Goal: Task Accomplishment & Management: Use online tool/utility

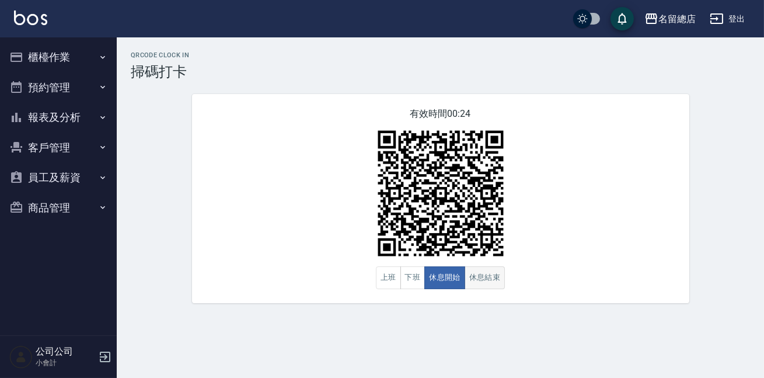
click at [468, 276] on button "休息結束" at bounding box center [485, 277] width 41 height 23
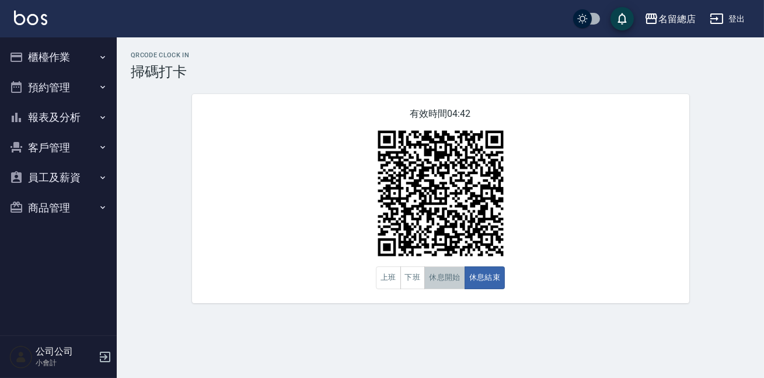
click at [442, 279] on button "休息開始" at bounding box center [444, 277] width 41 height 23
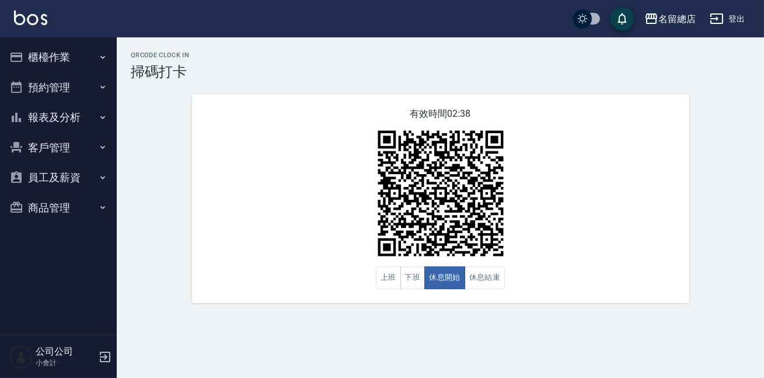
click at [723, 175] on div "QRcode Clock In 掃碼打卡 有效時間 02:38 上班 下班 休息開始 休息結束" at bounding box center [440, 177] width 647 height 252
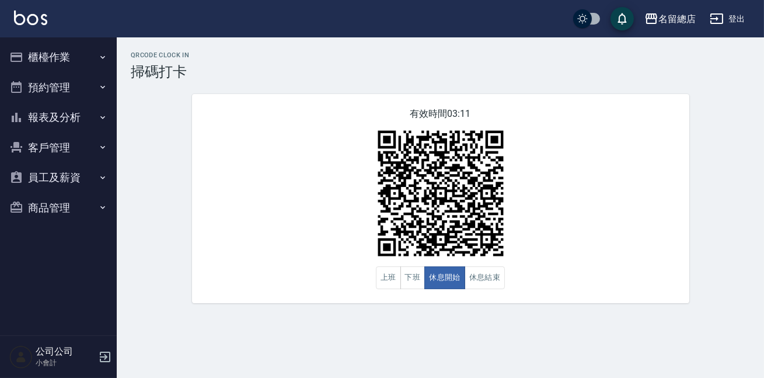
click at [727, 175] on div "QRcode Clock In 掃碼打卡 有效時間 03:11 上班 下班 休息開始 休息結束" at bounding box center [440, 177] width 647 height 252
click at [703, 169] on div "QRcode Clock In 掃碼打卡 有效時間 03:11 上班 下班 休息開始 休息結束" at bounding box center [440, 177] width 647 height 252
click at [486, 281] on button "休息結束" at bounding box center [485, 277] width 41 height 23
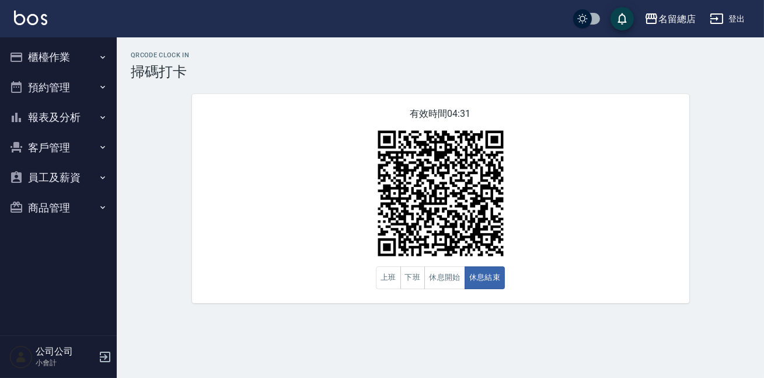
click at [550, 306] on div "QRcode Clock In 掃碼打卡 有效時間 04:31 上班 下班 休息開始 休息結束" at bounding box center [440, 177] width 647 height 280
click at [88, 99] on button "預約管理" at bounding box center [58, 87] width 107 height 30
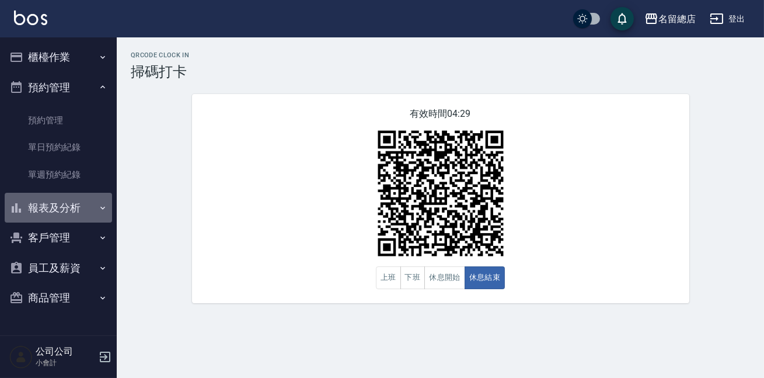
click at [82, 216] on button "報表及分析" at bounding box center [58, 208] width 107 height 30
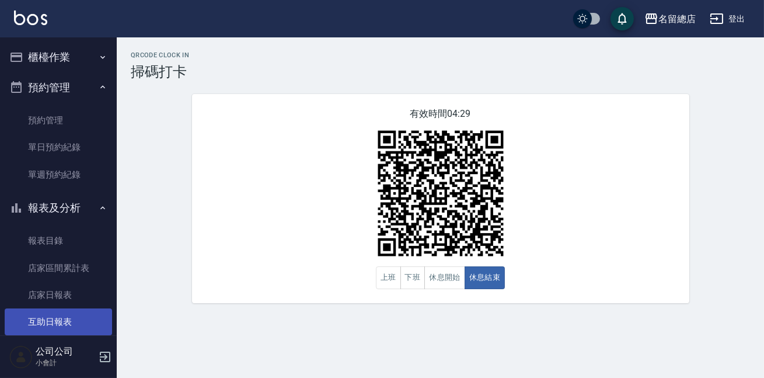
scroll to position [159, 0]
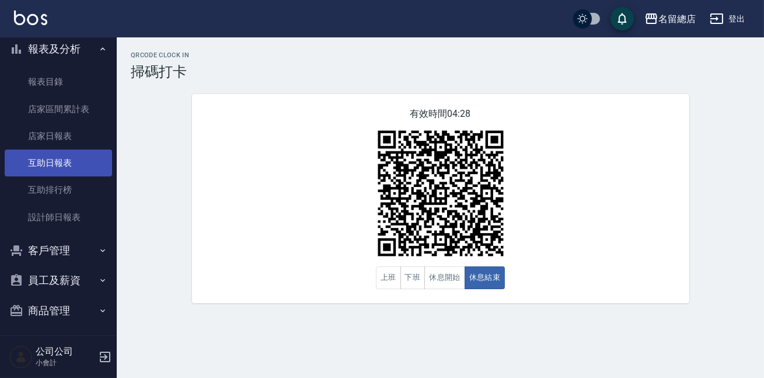
click at [81, 221] on link "設計師日報表" at bounding box center [58, 217] width 107 height 27
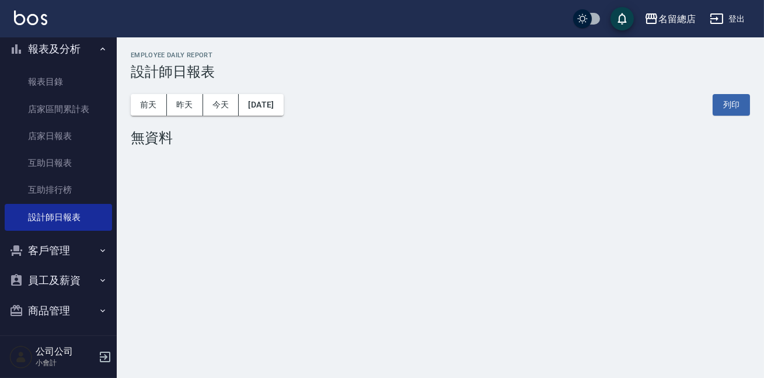
click at [156, 93] on div "[DATE] [DATE] [DATE] [DATE] 列印" at bounding box center [440, 105] width 619 height 50
click at [156, 98] on button "前天" at bounding box center [149, 105] width 36 height 22
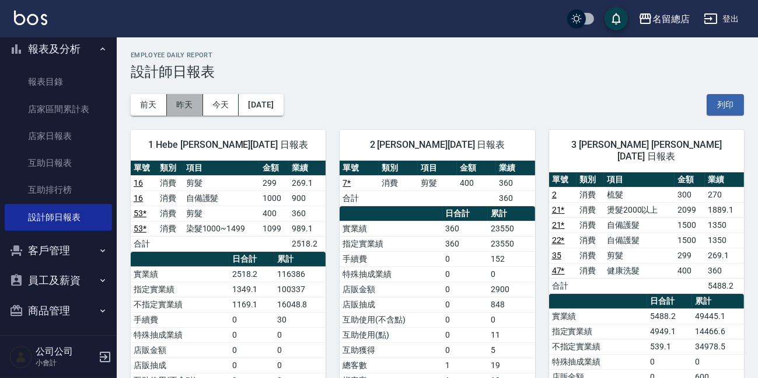
click at [186, 109] on button "昨天" at bounding box center [185, 105] width 36 height 22
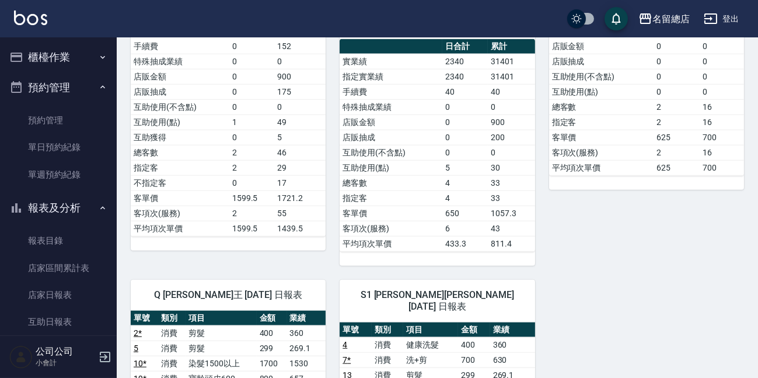
click at [69, 53] on button "櫃檯作業" at bounding box center [58, 57] width 107 height 30
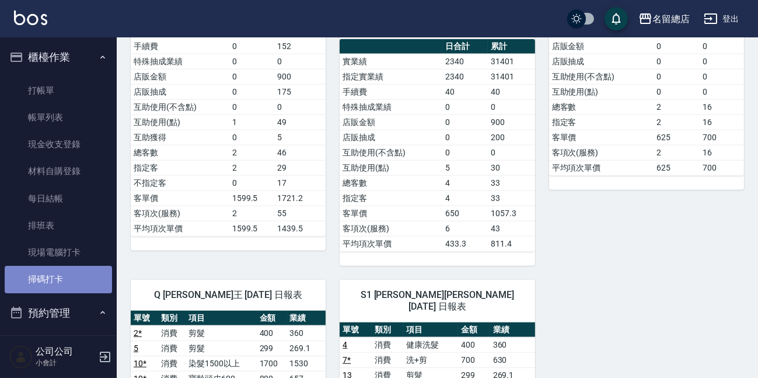
click at [59, 280] on link "掃碼打卡" at bounding box center [58, 279] width 107 height 27
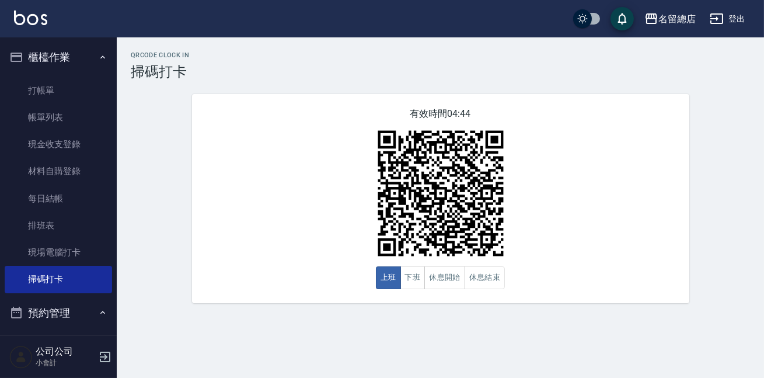
drag, startPoint x: 514, startPoint y: 121, endPoint x: 548, endPoint y: 155, distance: 48.3
click at [738, 181] on div "QRcode Clock In 掃碼打卡 有效時間 04:25 上班 下班 休息開始 休息結束" at bounding box center [440, 177] width 647 height 252
